Goal: Information Seeking & Learning: Learn about a topic

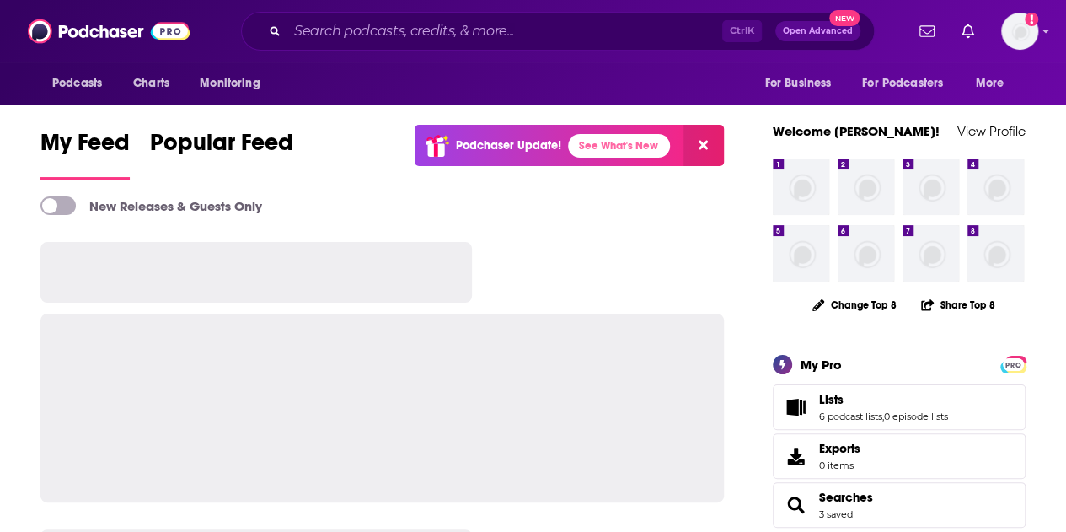
click at [328, 27] on input "Search podcasts, credits, & more..." at bounding box center [504, 31] width 435 height 27
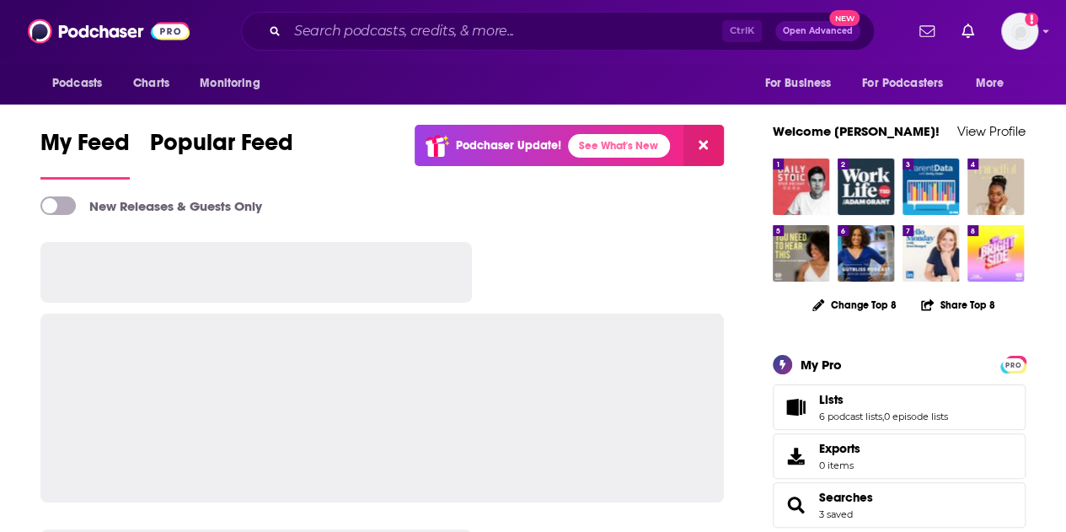
click at [445, 35] on input "Search podcasts, credits, & more..." at bounding box center [504, 31] width 435 height 27
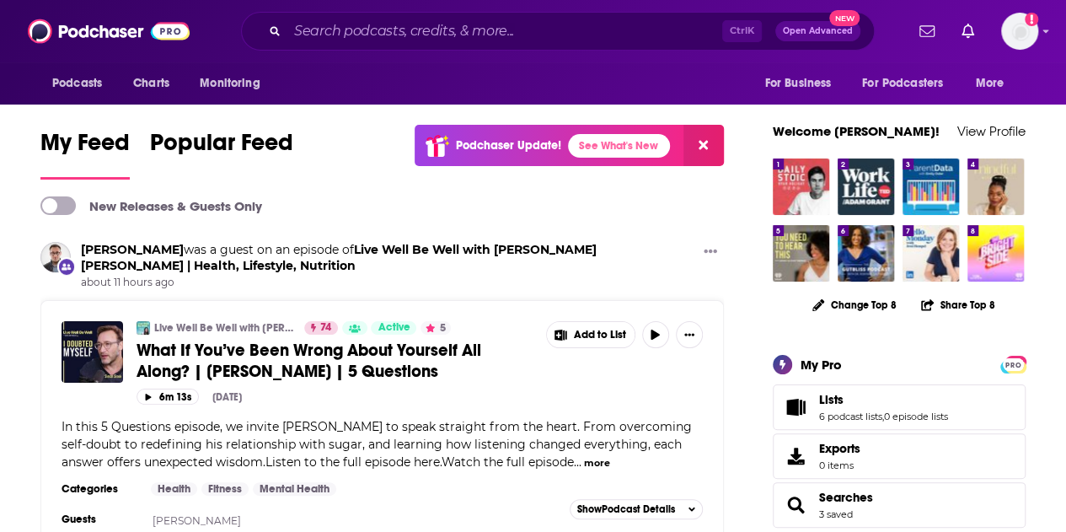
click at [445, 35] on input "Search podcasts, credits, & more..." at bounding box center [504, 31] width 435 height 27
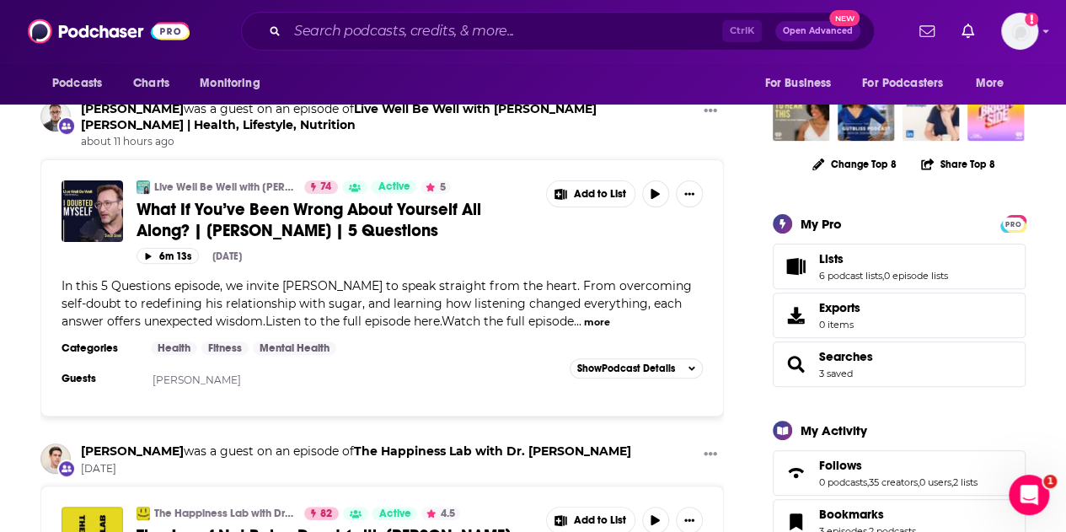
scroll to position [142, 0]
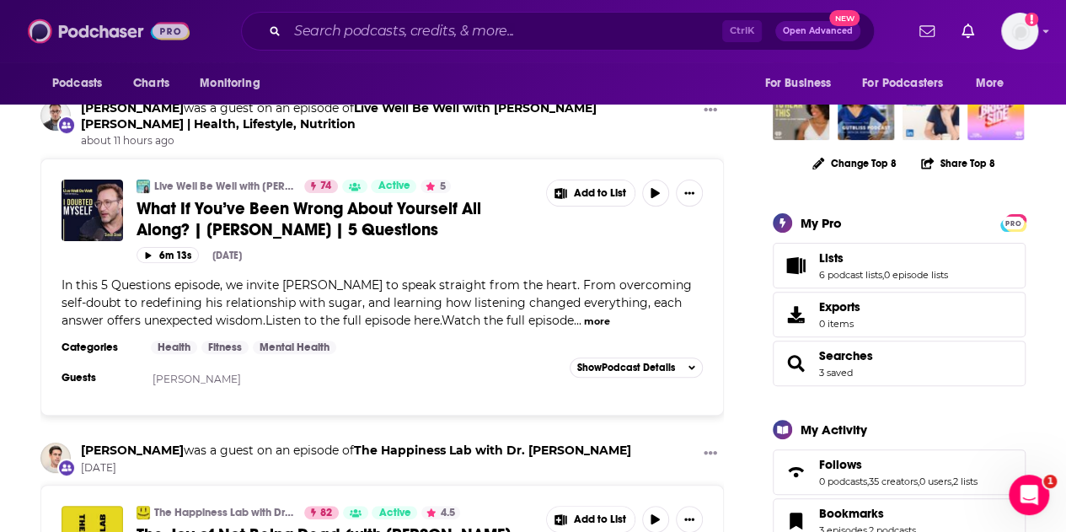
click at [88, 31] on img at bounding box center [109, 31] width 162 height 32
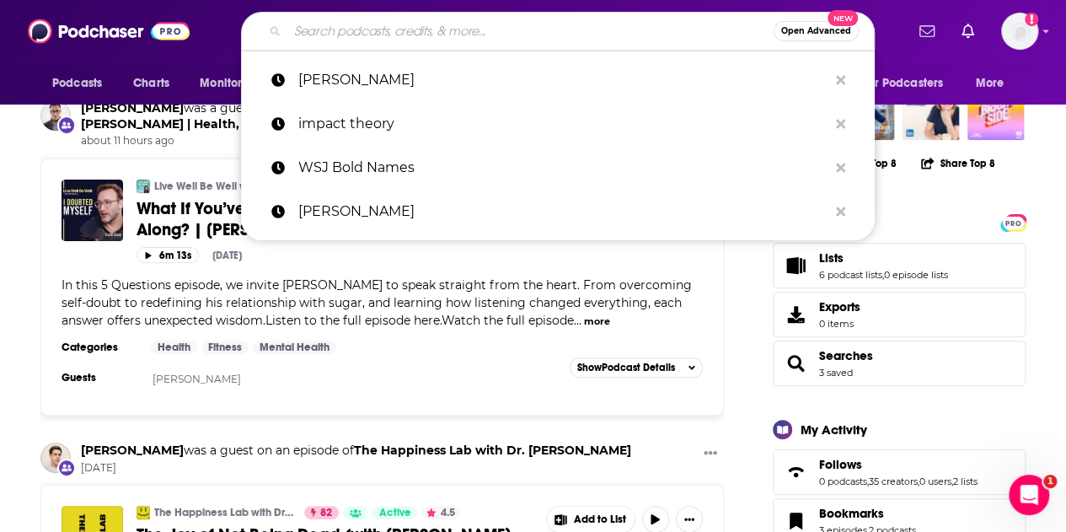
click at [403, 24] on input "Search podcasts, credits, & more..." at bounding box center [530, 31] width 486 height 27
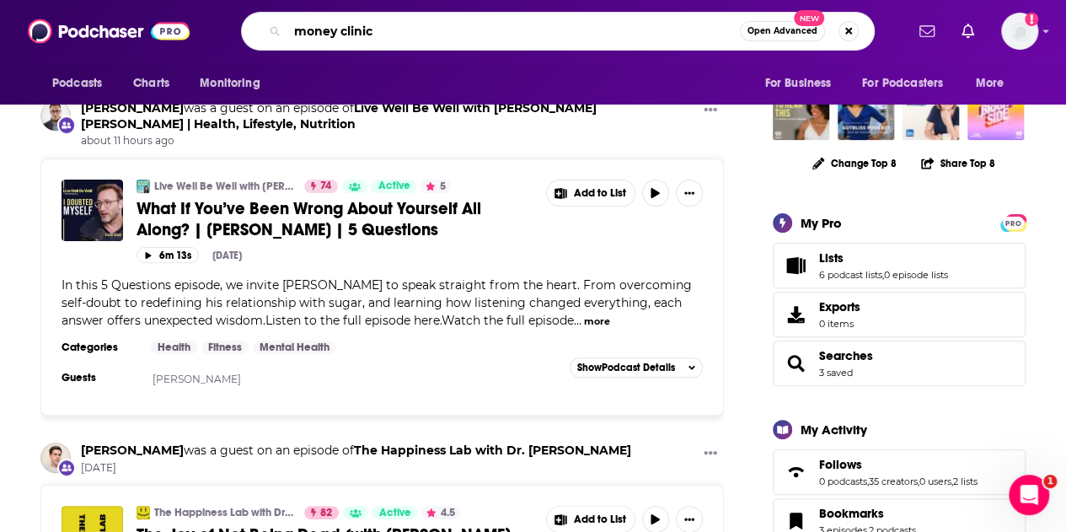
type input "money clinic"
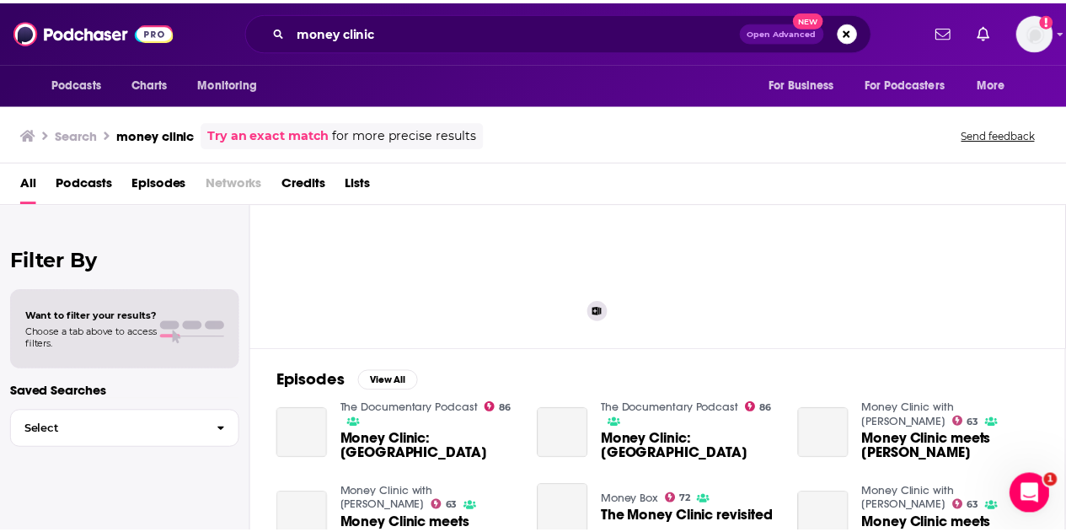
scroll to position [91, 0]
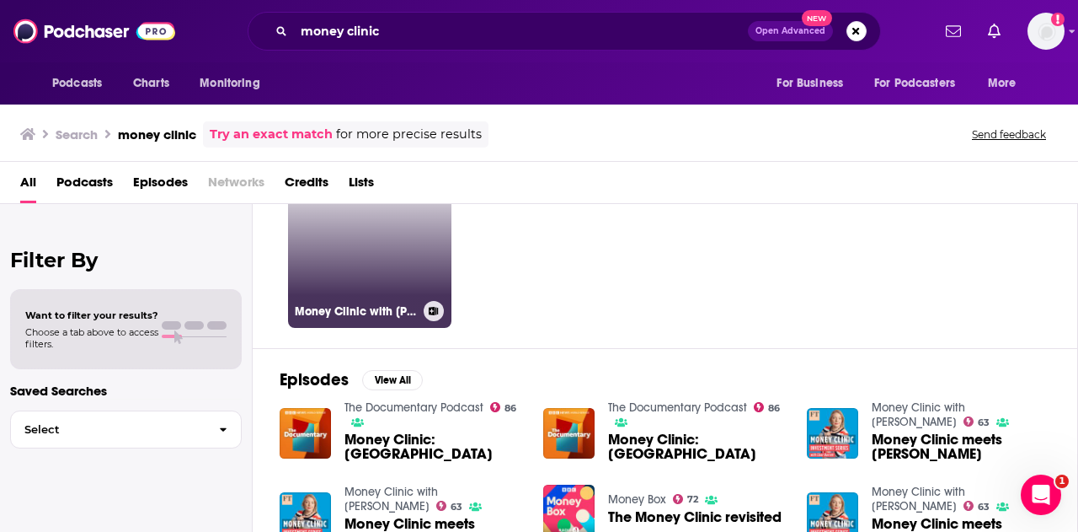
click at [377, 271] on link "63 Money Clinic with [PERSON_NAME]" at bounding box center [369, 245] width 163 height 163
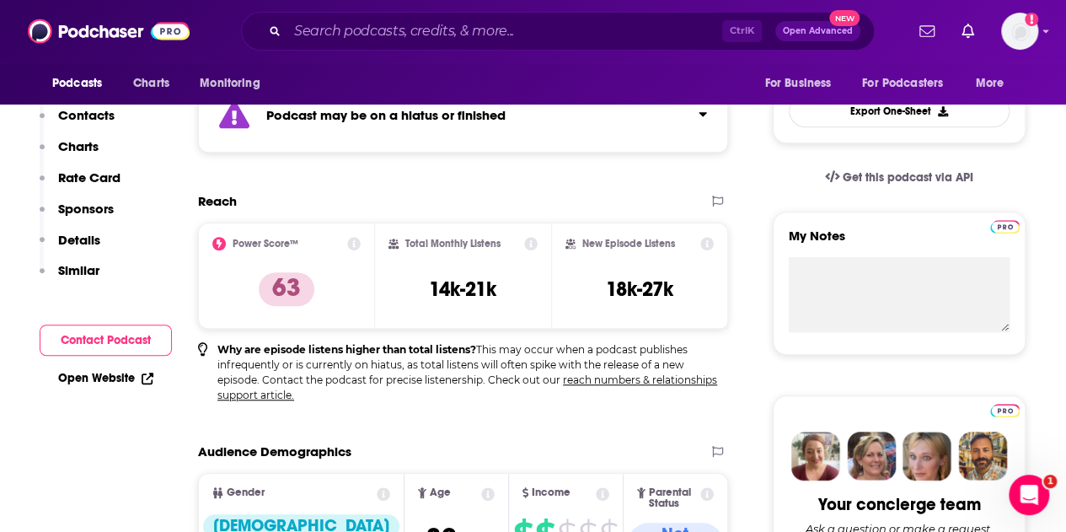
scroll to position [71, 0]
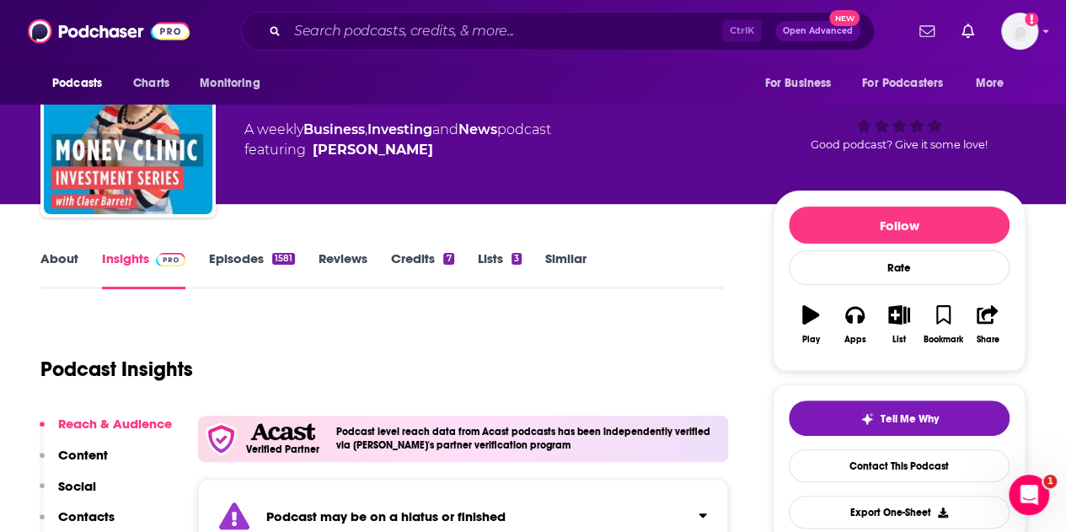
click at [229, 253] on link "Episodes 1581" at bounding box center [252, 269] width 86 height 39
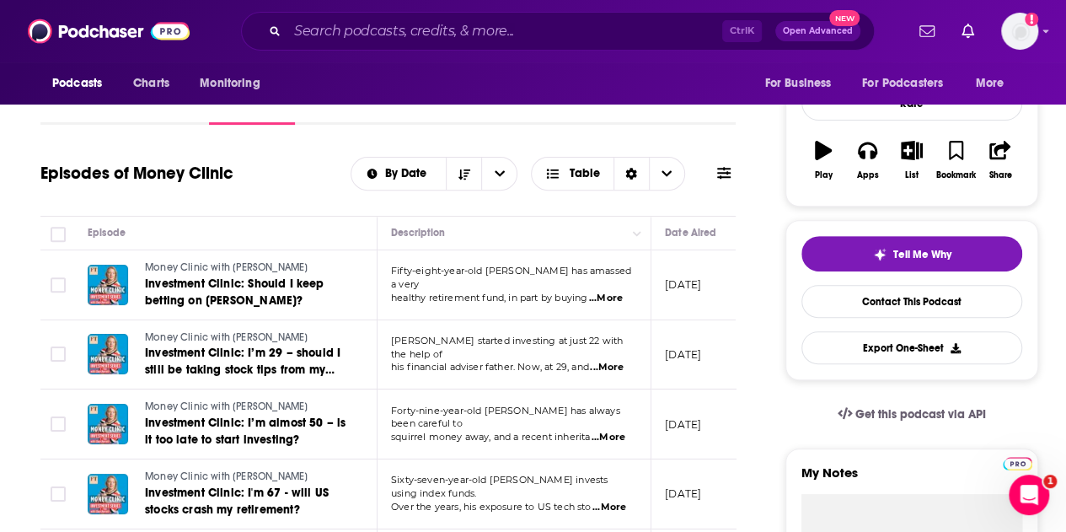
scroll to position [51, 0]
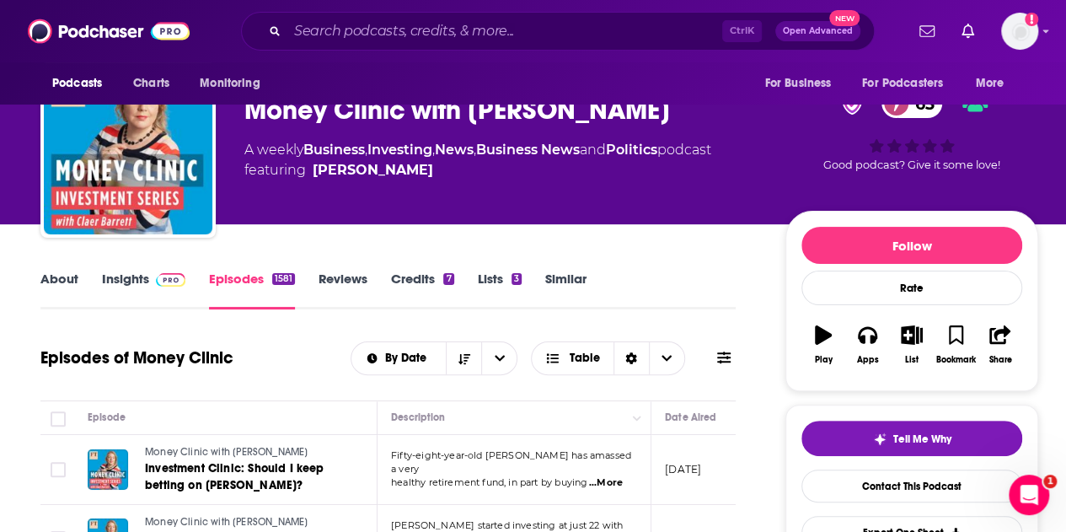
click at [123, 275] on link "Insights" at bounding box center [143, 289] width 83 height 39
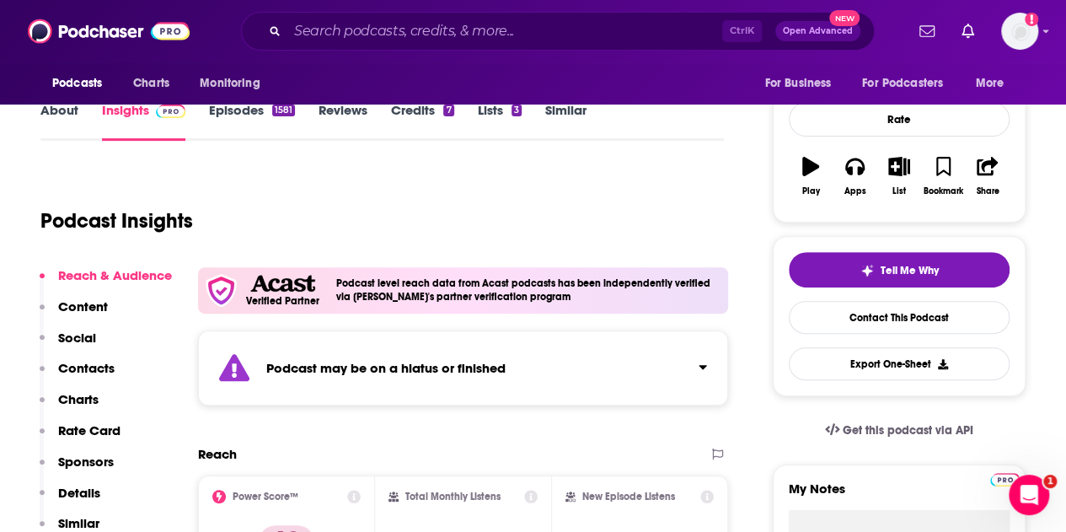
scroll to position [426, 0]
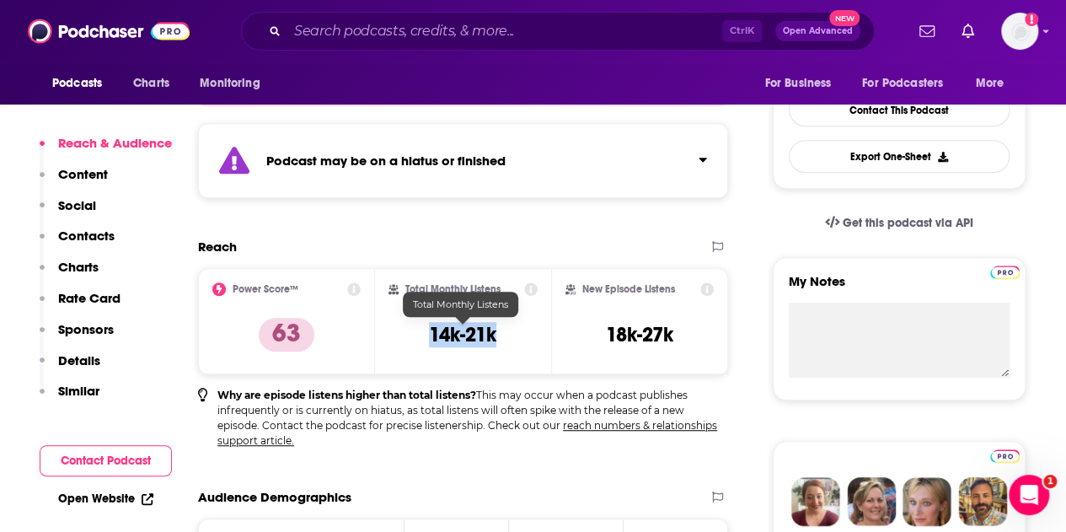
drag, startPoint x: 502, startPoint y: 338, endPoint x: 410, endPoint y: 328, distance: 92.4
click at [410, 328] on div "Total Monthly Listens 14k-21k" at bounding box center [463, 321] width 150 height 78
copy h3 "14k-21k"
